Goal: Task Accomplishment & Management: Use online tool/utility

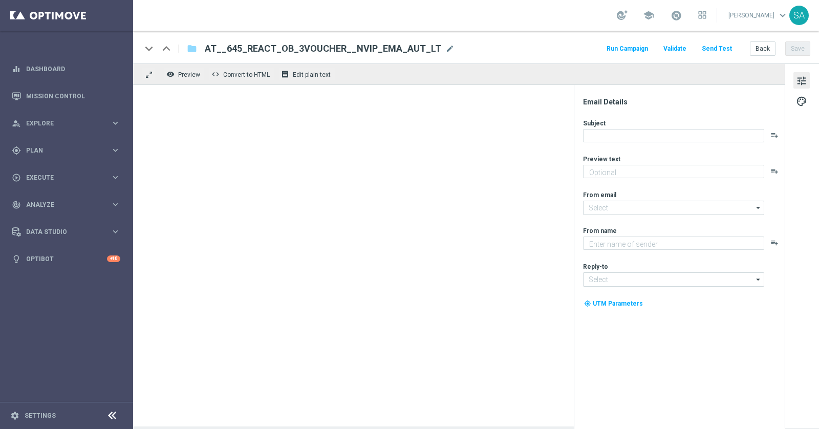
type textarea "[PERSON_NAME] für's LOTTO 6 aus 45."
type input "[EMAIL_ADDRESS][DOMAIN_NAME]"
type textarea "Lottoland"
type input "[EMAIL_ADDRESS][DOMAIN_NAME]"
